Goal: Find specific page/section

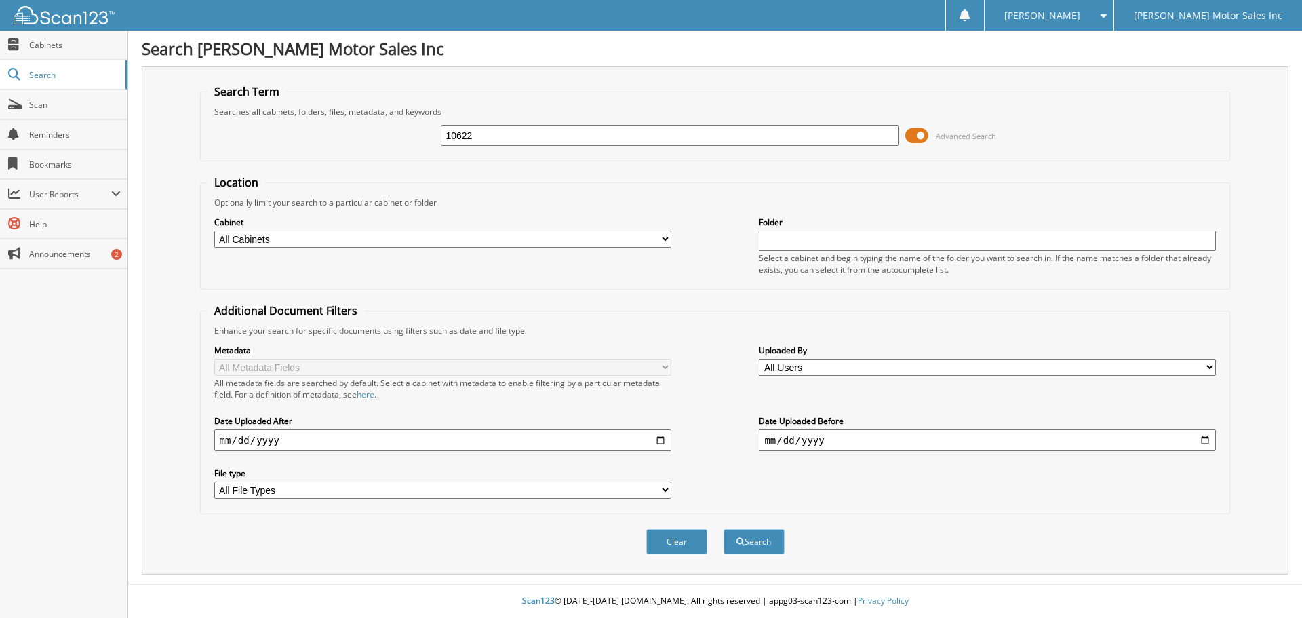
type input "10622"
click at [723, 529] on button "Search" at bounding box center [753, 541] width 61 height 25
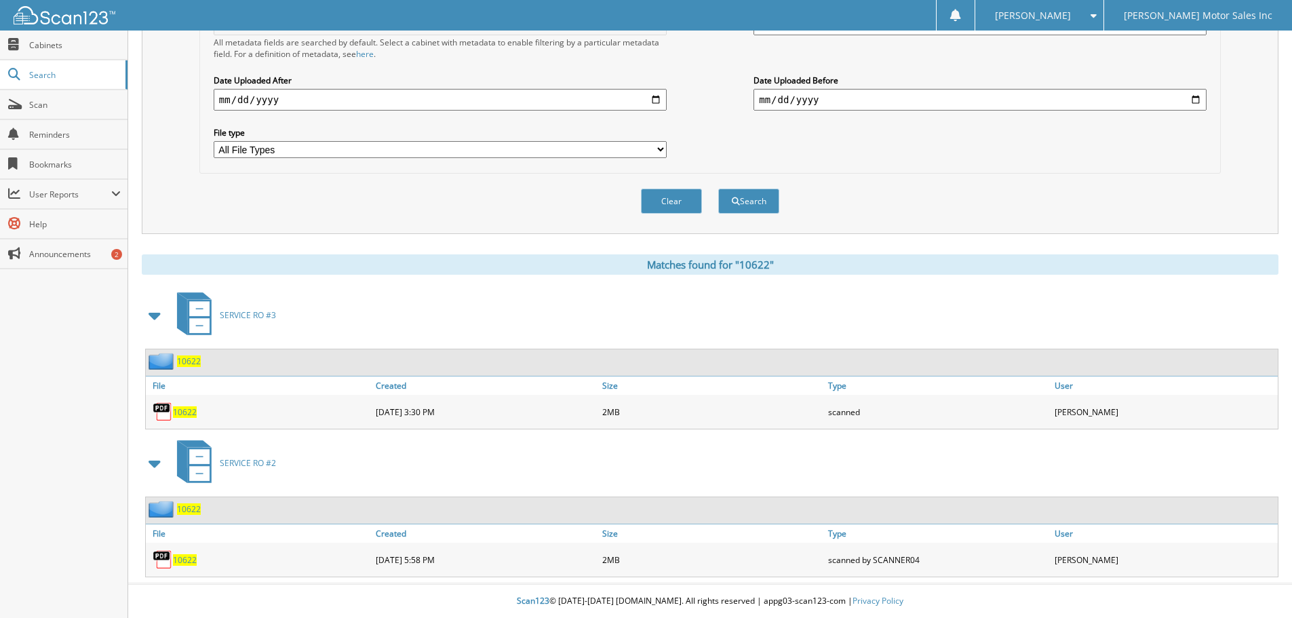
scroll to position [341, 0]
click at [188, 412] on span "10622" at bounding box center [185, 412] width 24 height 12
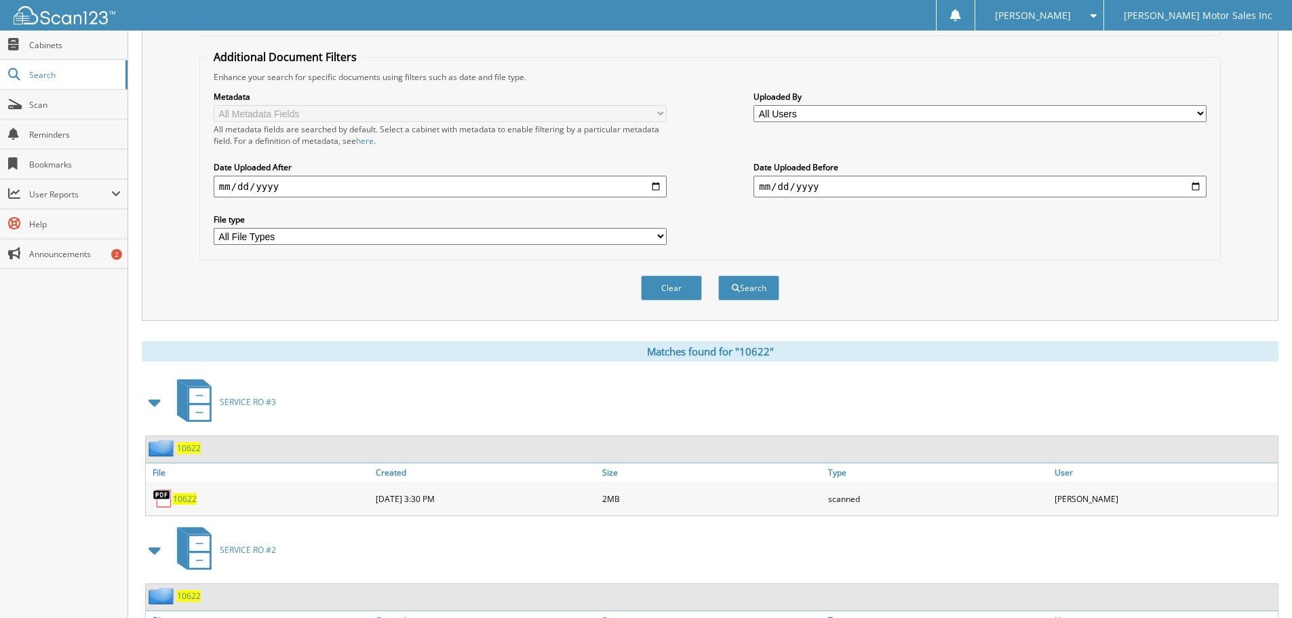
scroll to position [0, 0]
